Goal: Information Seeking & Learning: Find specific fact

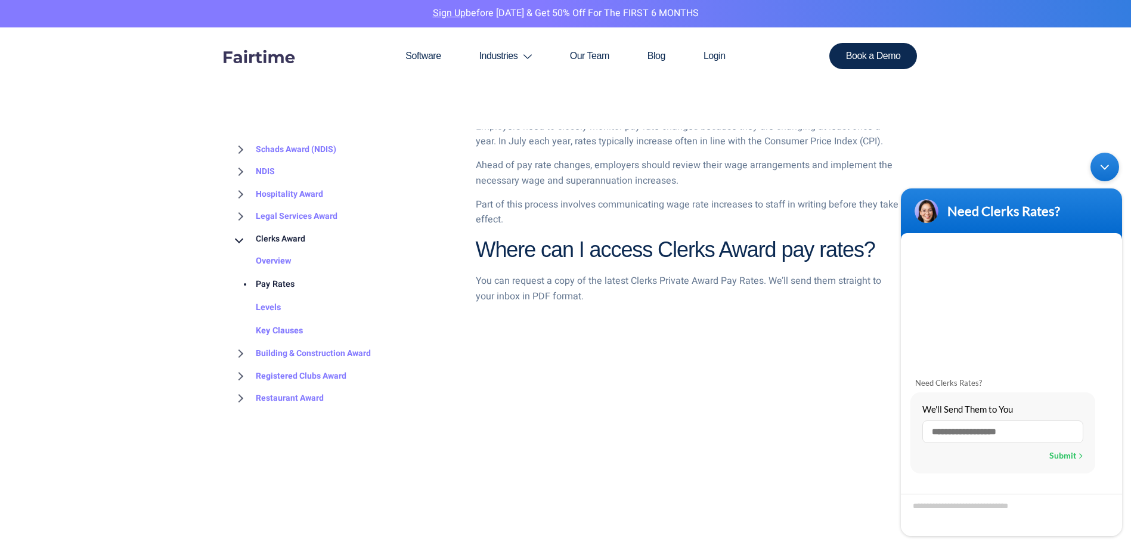
scroll to position [835, 0]
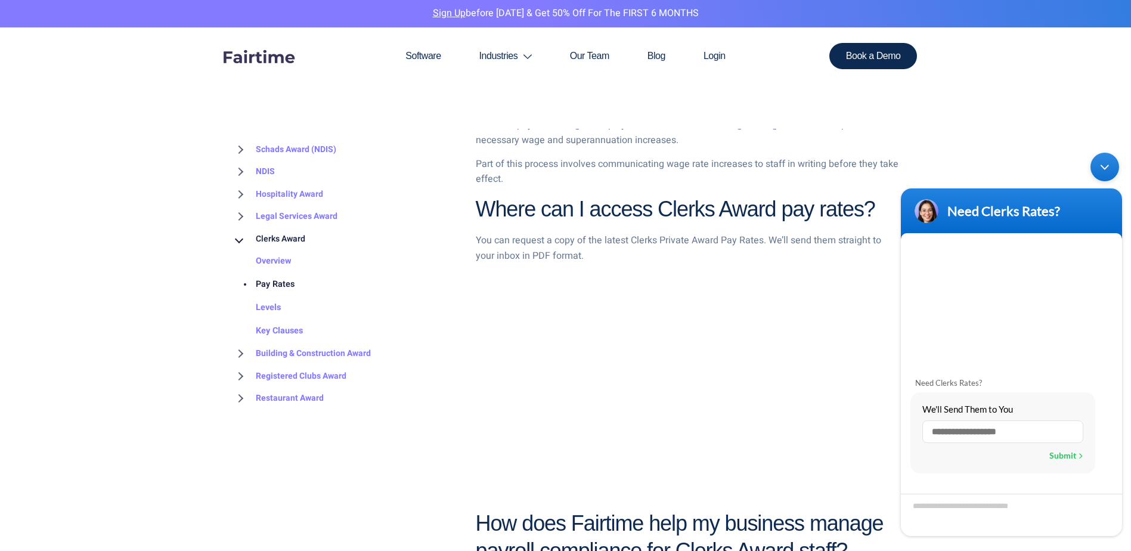
click at [277, 284] on link "Pay Rates" at bounding box center [263, 284] width 63 height 23
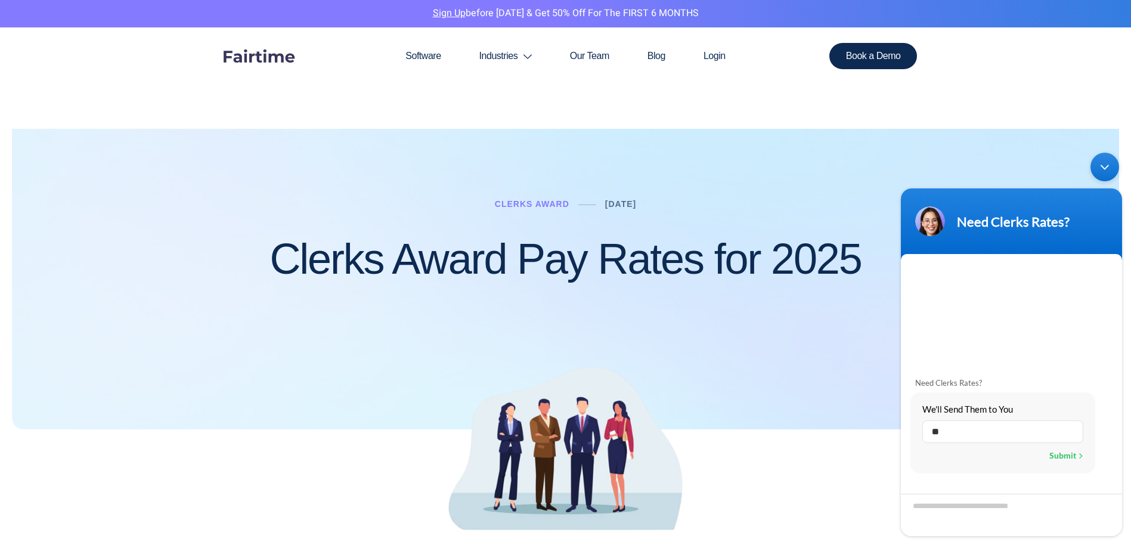
type input "**********"
click at [1065, 456] on div "Submit" at bounding box center [1066, 455] width 34 height 15
